Goal: Find specific page/section: Find specific page/section

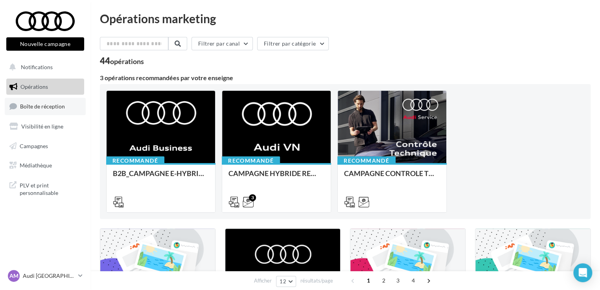
click at [45, 104] on span "Boîte de réception" at bounding box center [42, 106] width 45 height 7
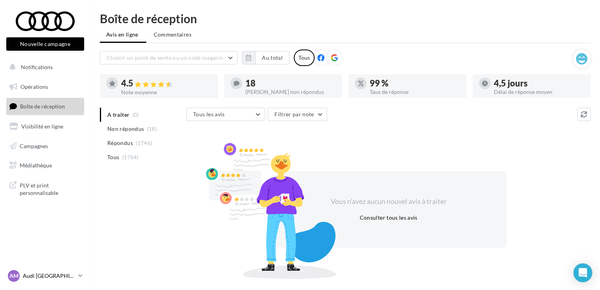
click at [22, 274] on div "AM Audi MARSEILLE audi-mars-gau" at bounding box center [41, 276] width 67 height 12
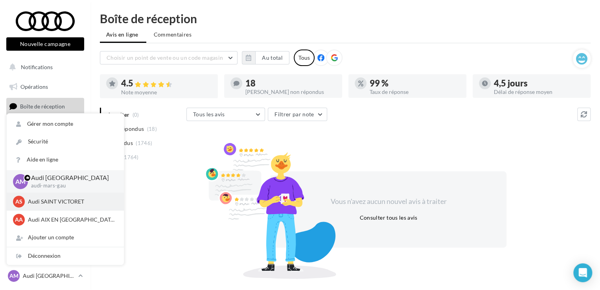
click at [55, 205] on p "Audi SAINT VICTORET" at bounding box center [71, 202] width 86 height 8
